Goal: Transaction & Acquisition: Purchase product/service

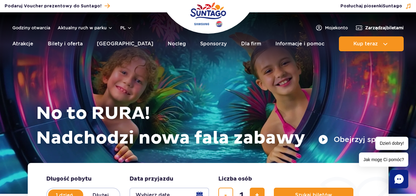
click at [376, 28] on span "Zarządzaj biletami" at bounding box center [384, 28] width 39 height 6
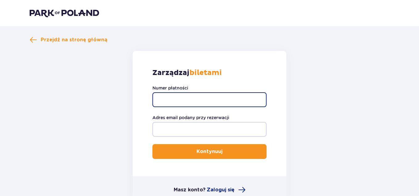
click at [213, 98] on input "Numer płatności" at bounding box center [209, 99] width 114 height 15
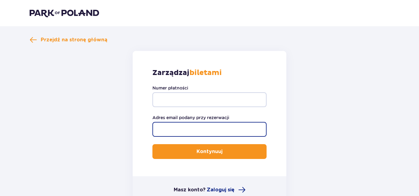
click at [165, 132] on input "Adres email podany przy rezerwacji" at bounding box center [209, 129] width 114 height 15
type input "tomasz.wojak@wp.pl"
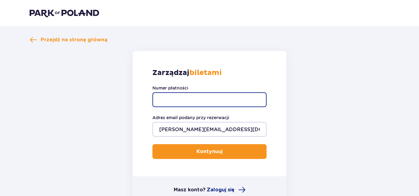
click at [198, 103] on input "Numer płatności" at bounding box center [209, 99] width 114 height 15
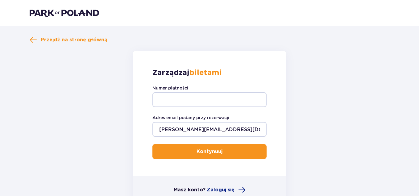
click at [327, 60] on form "Zarządzaj biletami Numer płatności Adres email podany przy rezerwacji tomasz.wo…" at bounding box center [210, 127] width 360 height 152
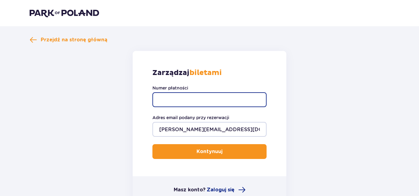
drag, startPoint x: 190, startPoint y: 97, endPoint x: 187, endPoint y: 90, distance: 8.3
click at [190, 97] on input "Numer płatności" at bounding box center [209, 99] width 114 height 15
click at [177, 98] on input "Numer płatności" at bounding box center [209, 99] width 114 height 15
click at [234, 97] on input "Numer płatności" at bounding box center [209, 99] width 114 height 15
type input "TR-VRC-EN38JFX"
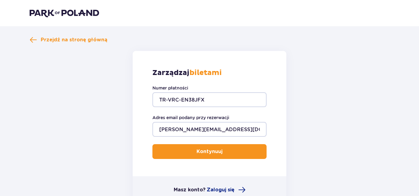
click at [213, 149] on p "Kontynuuj" at bounding box center [209, 151] width 26 height 7
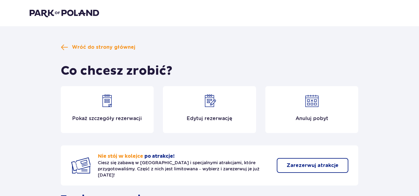
click at [225, 107] on div "Edytuj rezerwację" at bounding box center [209, 109] width 93 height 47
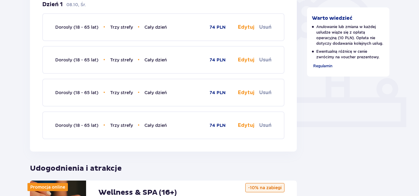
scroll to position [154, 0]
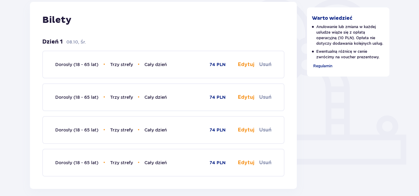
click at [247, 64] on button "Edytuj" at bounding box center [246, 64] width 16 height 7
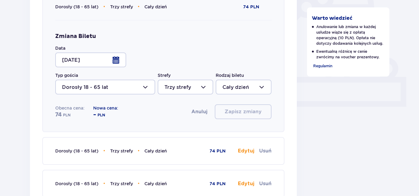
scroll to position [216, 0]
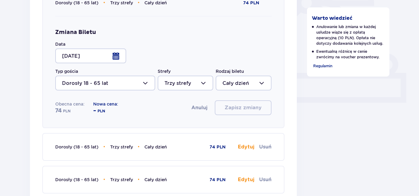
click at [205, 109] on button "Anuluj" at bounding box center [199, 107] width 16 height 7
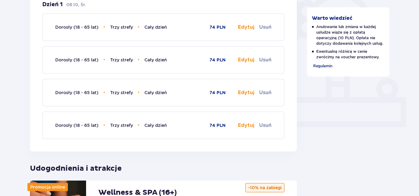
scroll to position [154, 0]
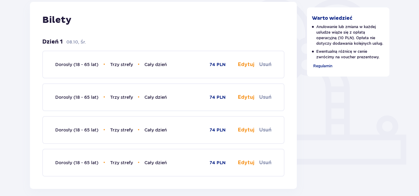
click at [242, 65] on button "Edytuj" at bounding box center [246, 64] width 16 height 7
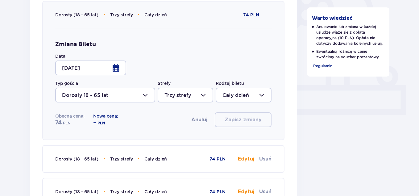
scroll to position [216, 0]
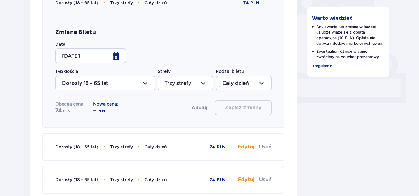
click at [233, 80] on div at bounding box center [244, 83] width 56 height 15
click at [248, 37] on div "Zmiana Biletu Data 08.10.25 Typ gościa Dorosły 18 - 65 lat Strefy Trzy strefy R…" at bounding box center [163, 72] width 216 height 86
click at [181, 82] on div at bounding box center [186, 83] width 56 height 15
click at [192, 54] on div "Zmiana Biletu Data 08.10.25 Typ gościa Dorosły 18 - 65 lat Strefy Trzy strefy R…" at bounding box center [163, 72] width 216 height 86
click at [196, 109] on button "Anuluj" at bounding box center [199, 107] width 16 height 7
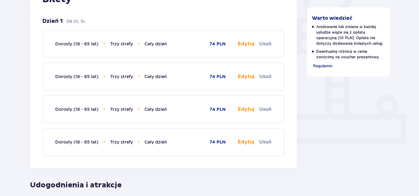
scroll to position [123, 0]
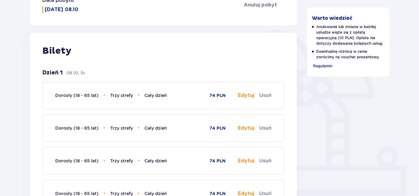
click at [268, 94] on button "Usuń" at bounding box center [265, 95] width 12 height 7
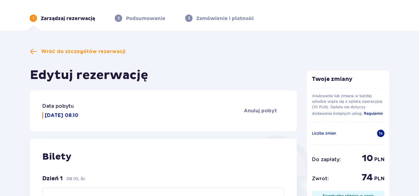
scroll to position [141, 0]
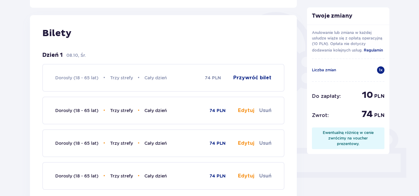
click at [246, 78] on button "Przywróć bilet" at bounding box center [252, 77] width 38 height 7
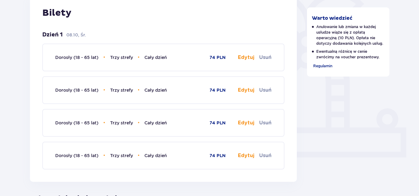
scroll to position [172, 0]
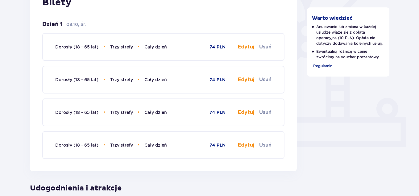
click at [266, 48] on button "Usuń" at bounding box center [265, 46] width 12 height 7
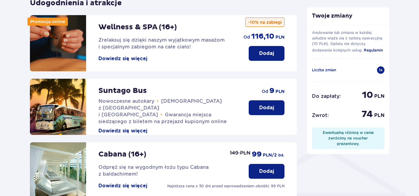
scroll to position [419, 0]
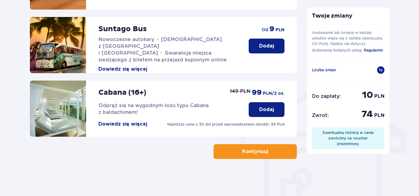
click at [266, 153] on span "button" at bounding box center [269, 151] width 7 height 7
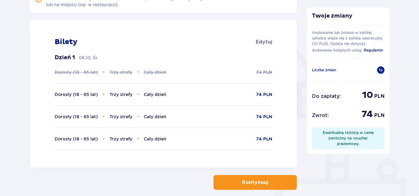
scroll to position [123, 0]
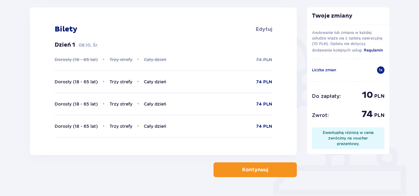
click at [254, 169] on p "Kontynuuj" at bounding box center [255, 169] width 26 height 7
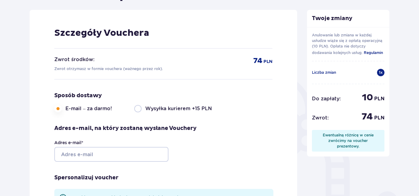
scroll to position [93, 0]
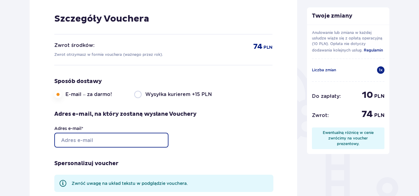
click at [119, 141] on input "Adres e-mail *" at bounding box center [111, 140] width 114 height 15
type input "tomasz.wojak@wp.pl"
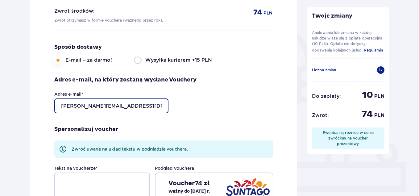
scroll to position [185, 0]
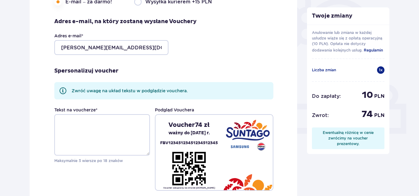
click at [259, 54] on div "Szczegóły Vouchera Zwrot środków: Zwrot otrzymasz w formie vouchera (ważnego pr…" at bounding box center [163, 55] width 267 height 305
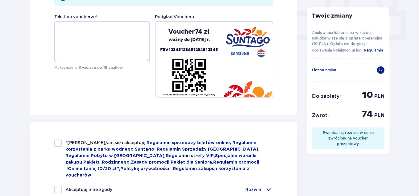
scroll to position [339, 0]
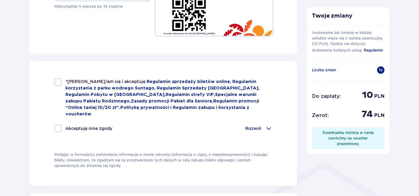
click at [60, 83] on div at bounding box center [57, 81] width 7 height 7
checkbox input "true"
click at [267, 125] on span at bounding box center [268, 128] width 7 height 7
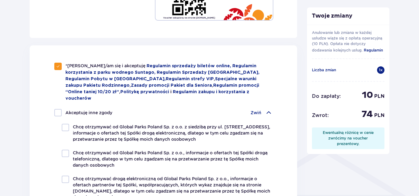
scroll to position [370, 0]
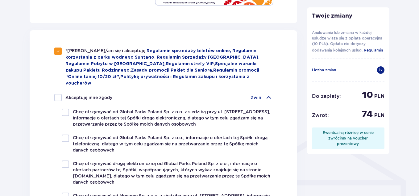
click at [64, 109] on div at bounding box center [65, 112] width 7 height 7
checkbox input "true"
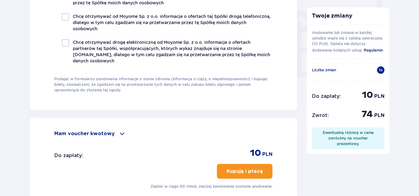
scroll to position [586, 0]
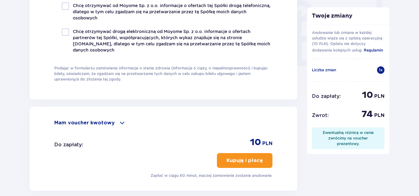
click at [228, 157] on p "Kupuję i płacę" at bounding box center [244, 160] width 36 height 7
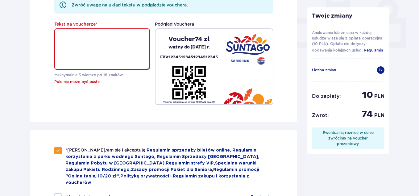
scroll to position [268, 0]
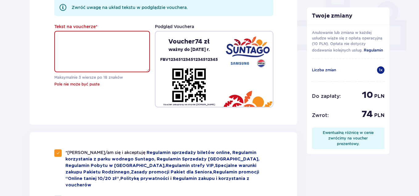
click at [111, 49] on textarea "Tekst na voucherze *" at bounding box center [102, 51] width 96 height 41
type textarea "Z"
click at [97, 105] on div "Tekst na voucherze * Basen Maksymalnie 3 wiersze po 18 znaków Pole nie może być…" at bounding box center [163, 65] width 219 height 84
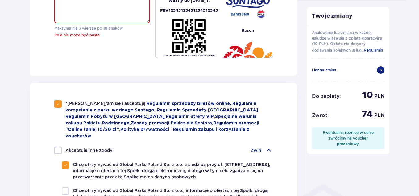
scroll to position [238, 0]
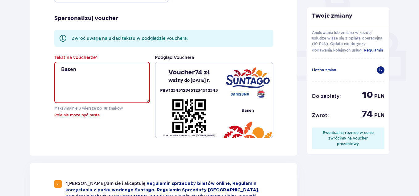
drag, startPoint x: 82, startPoint y: 68, endPoint x: 61, endPoint y: 67, distance: 21.0
click at [61, 67] on textarea "Basen" at bounding box center [102, 82] width 96 height 41
click at [120, 126] on div "Tekst na voucherze * Idż na basen Maksymalnie 3 wiersze po 18 znaków Pole nie m…" at bounding box center [163, 96] width 219 height 84
click at [70, 68] on textarea "Idż na basen" at bounding box center [102, 82] width 96 height 41
type textarea "Idź na basen"
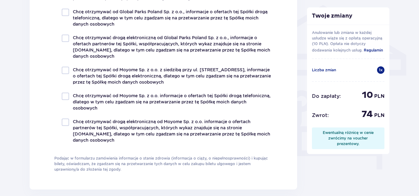
scroll to position [639, 0]
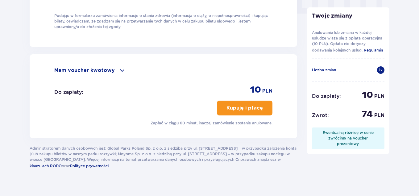
click at [235, 105] on p "Kupuję i płacę" at bounding box center [244, 108] width 36 height 7
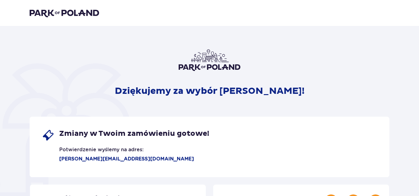
click at [89, 15] on img at bounding box center [64, 13] width 69 height 9
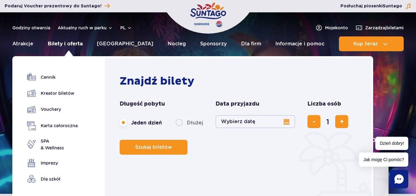
click at [70, 47] on link "Bilety i oferta" at bounding box center [65, 43] width 35 height 15
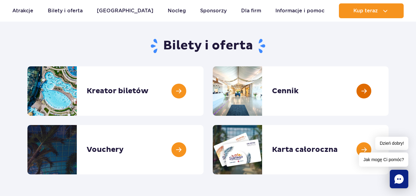
scroll to position [62, 0]
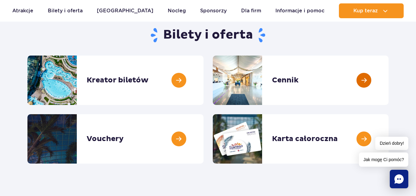
click at [389, 81] on link at bounding box center [389, 80] width 0 height 49
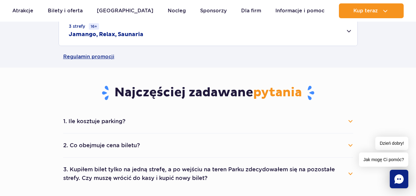
scroll to position [278, 0]
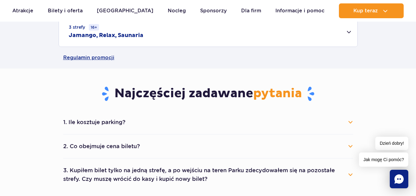
drag, startPoint x: 339, startPoint y: 126, endPoint x: 346, endPoint y: 122, distance: 7.8
click at [339, 126] on button "1. Ile kosztuje parking?" at bounding box center [208, 122] width 290 height 14
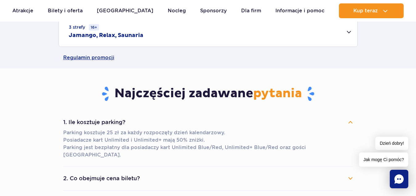
scroll to position [0, 0]
